Goal: Information Seeking & Learning: Learn about a topic

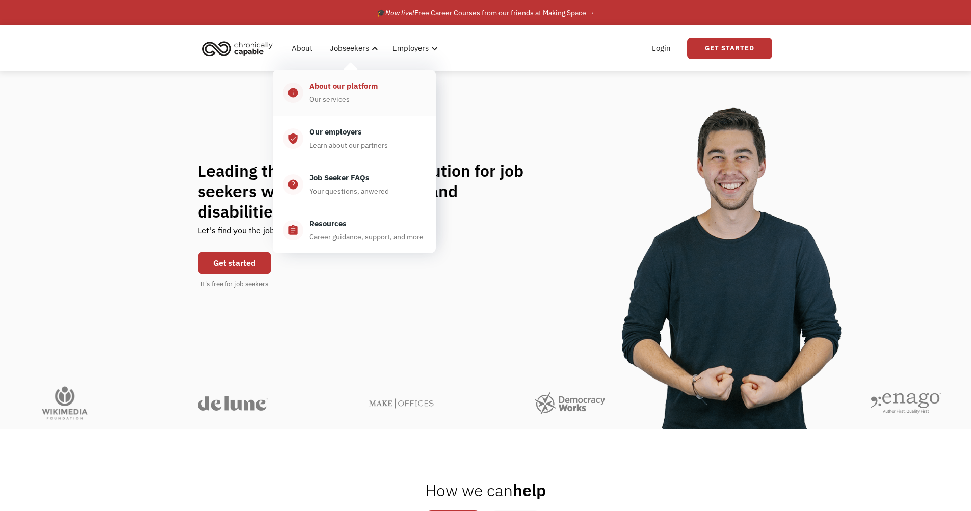
click at [347, 88] on div "About our platform" at bounding box center [343, 86] width 68 height 12
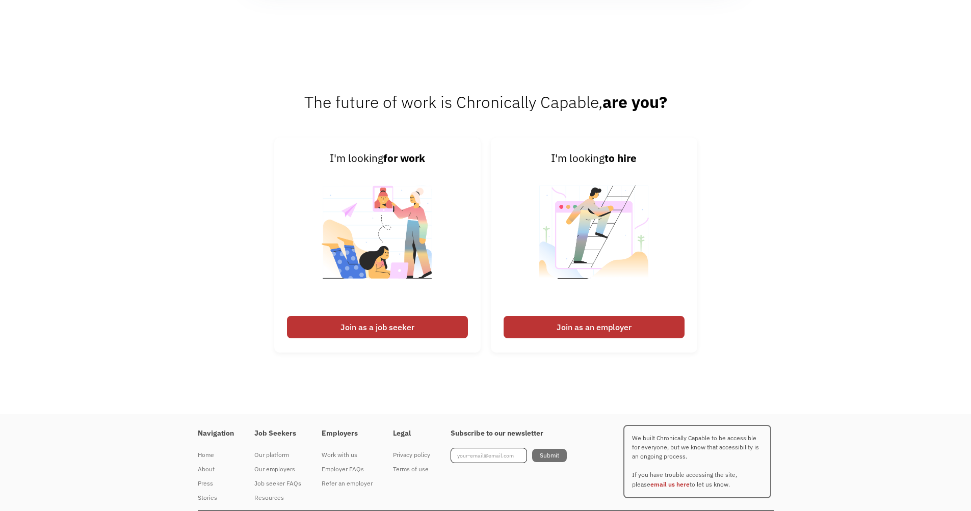
scroll to position [1325, 0]
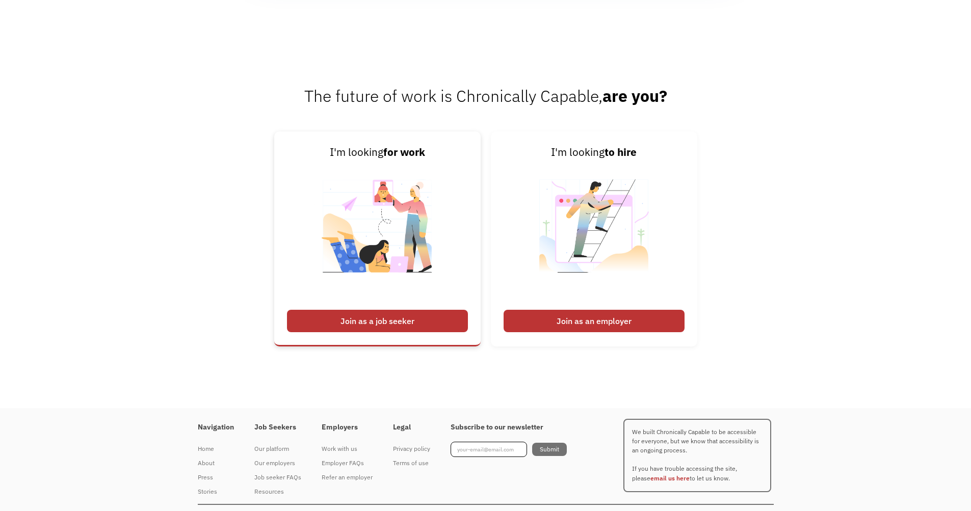
click at [398, 326] on div "Join as a job seeker" at bounding box center [377, 321] width 181 height 22
click at [412, 314] on div "Join as a job seeker" at bounding box center [377, 321] width 181 height 22
